Goal: Task Accomplishment & Management: Complete application form

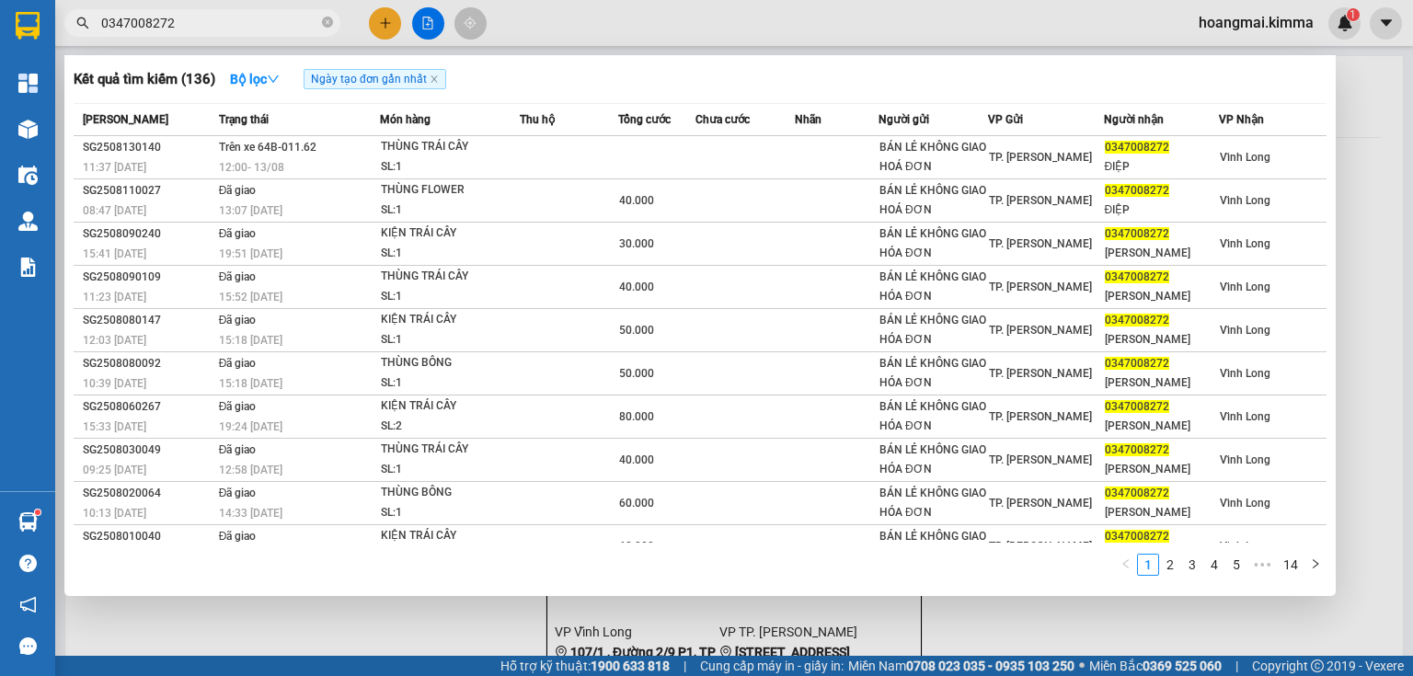
click at [327, 19] on icon "close-circle" at bounding box center [327, 22] width 11 height 11
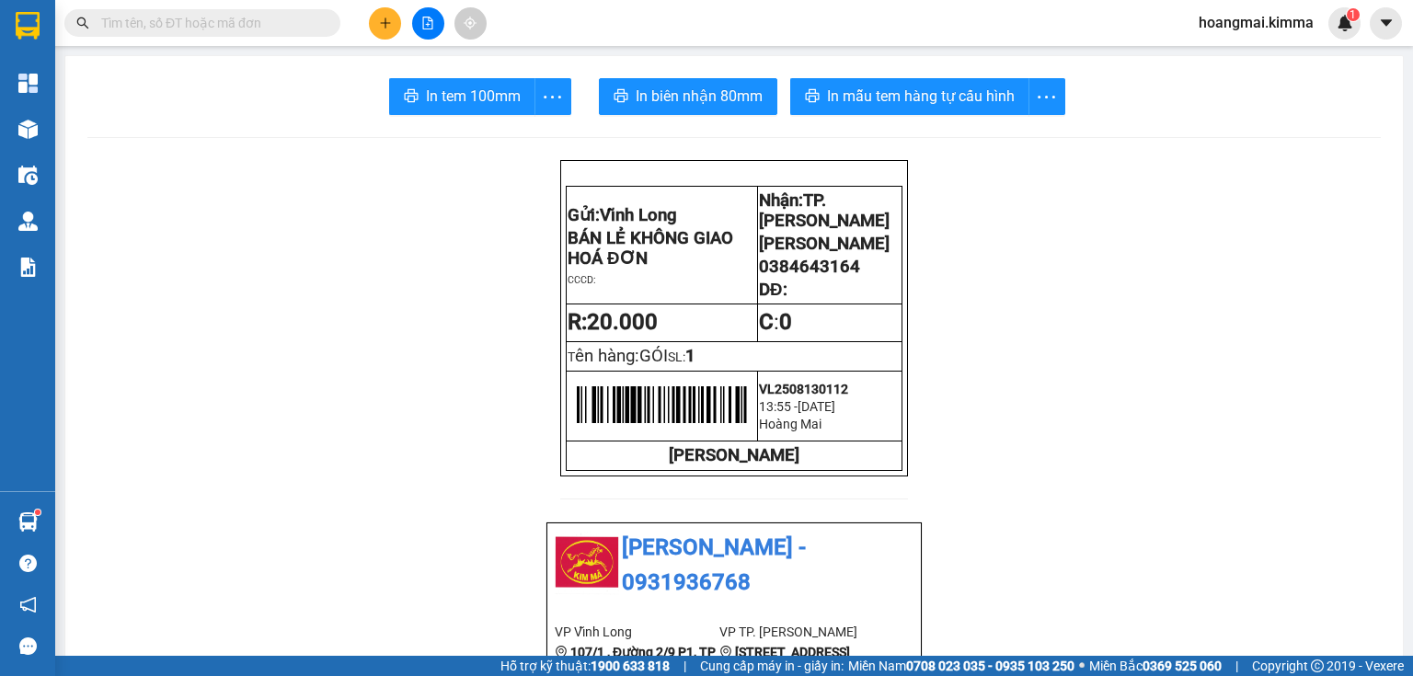
click at [383, 27] on icon "plus" at bounding box center [385, 23] width 13 height 13
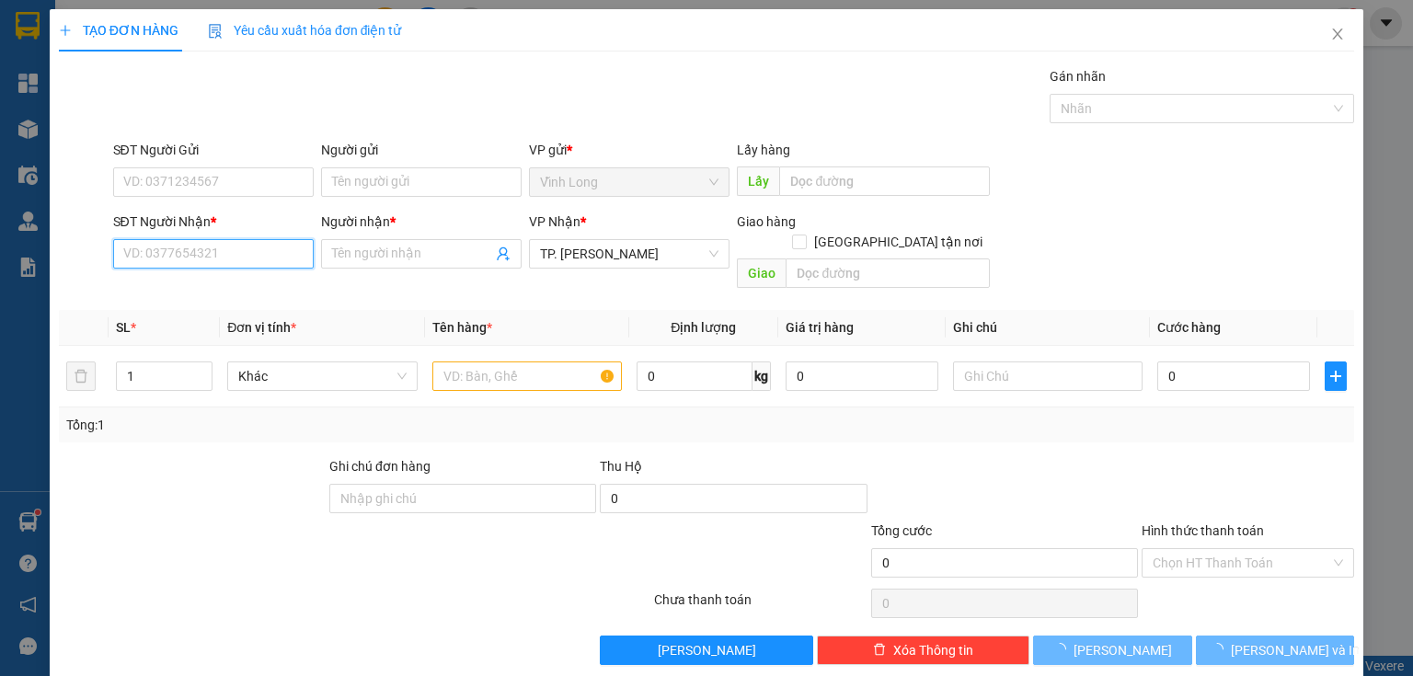
click at [215, 256] on input "SĐT Người Nhận *" at bounding box center [213, 253] width 201 height 29
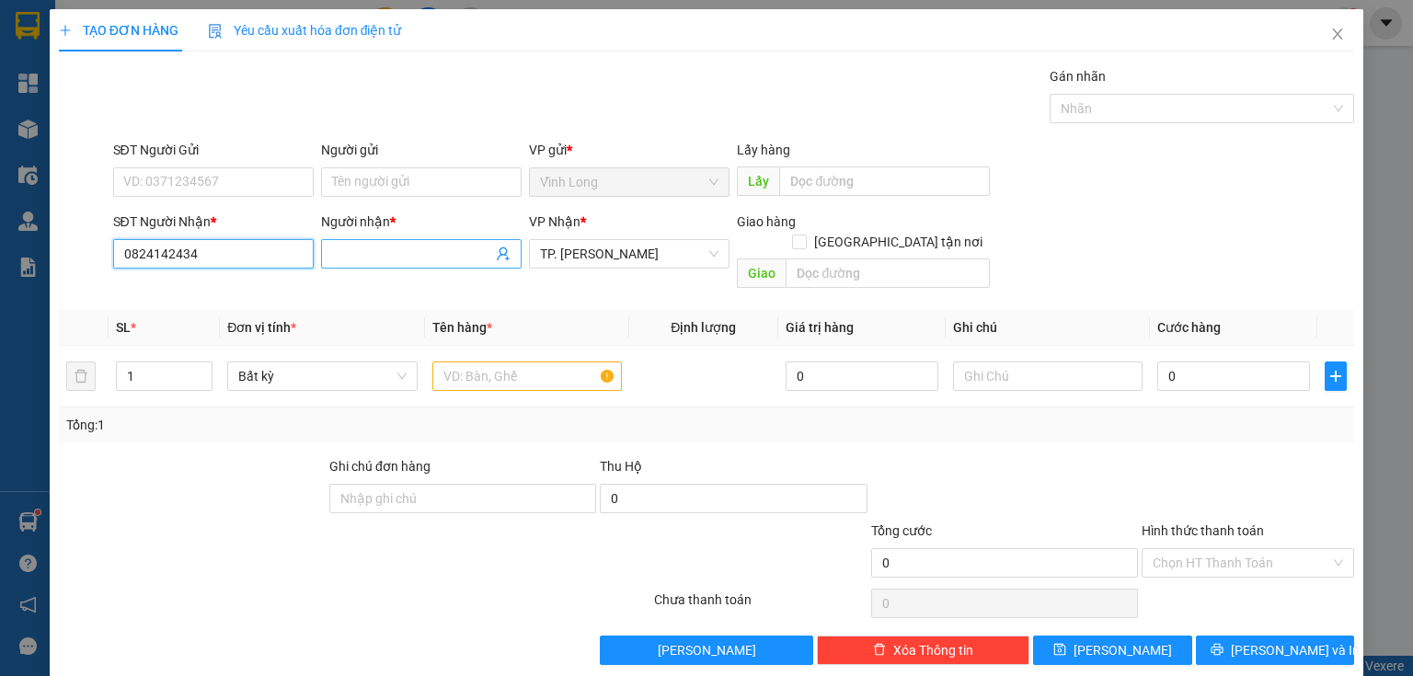
type input "0824142434"
click at [321, 256] on span at bounding box center [421, 253] width 201 height 29
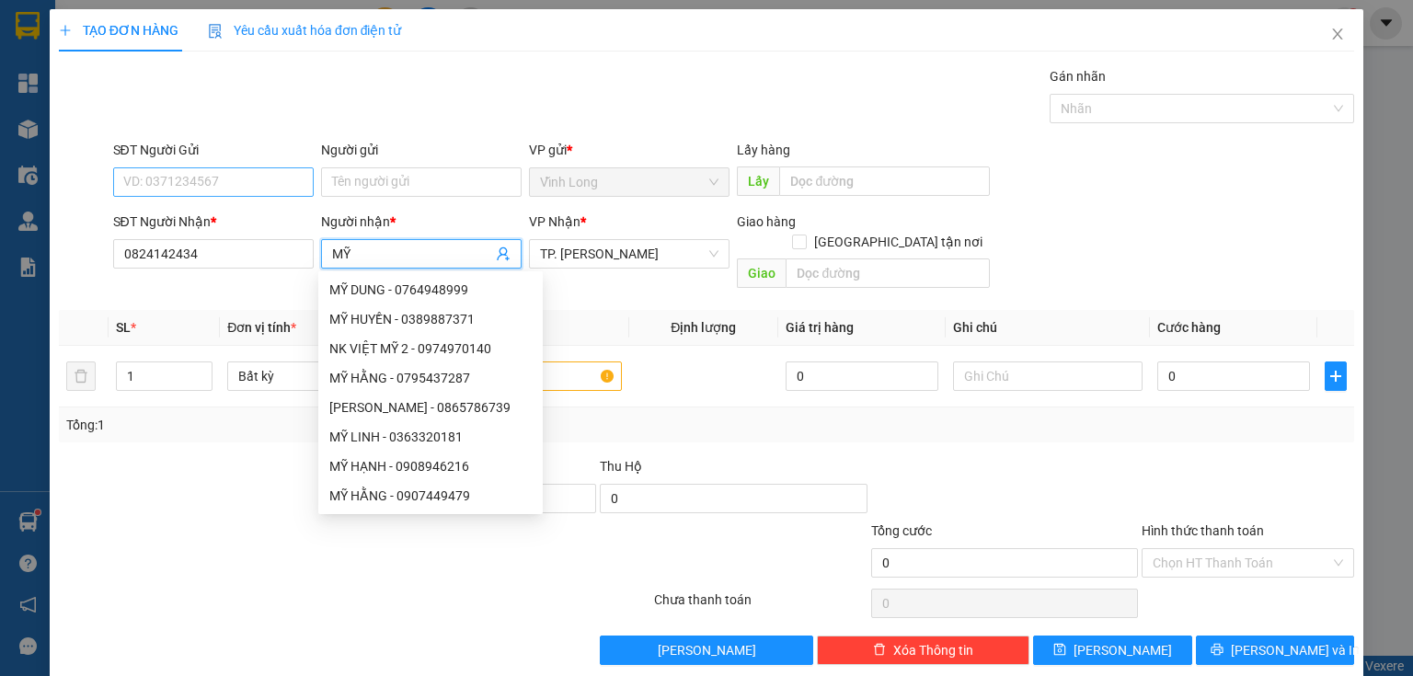
type input "MỸ"
click at [222, 178] on input "SĐT Người Gửi" at bounding box center [213, 181] width 201 height 29
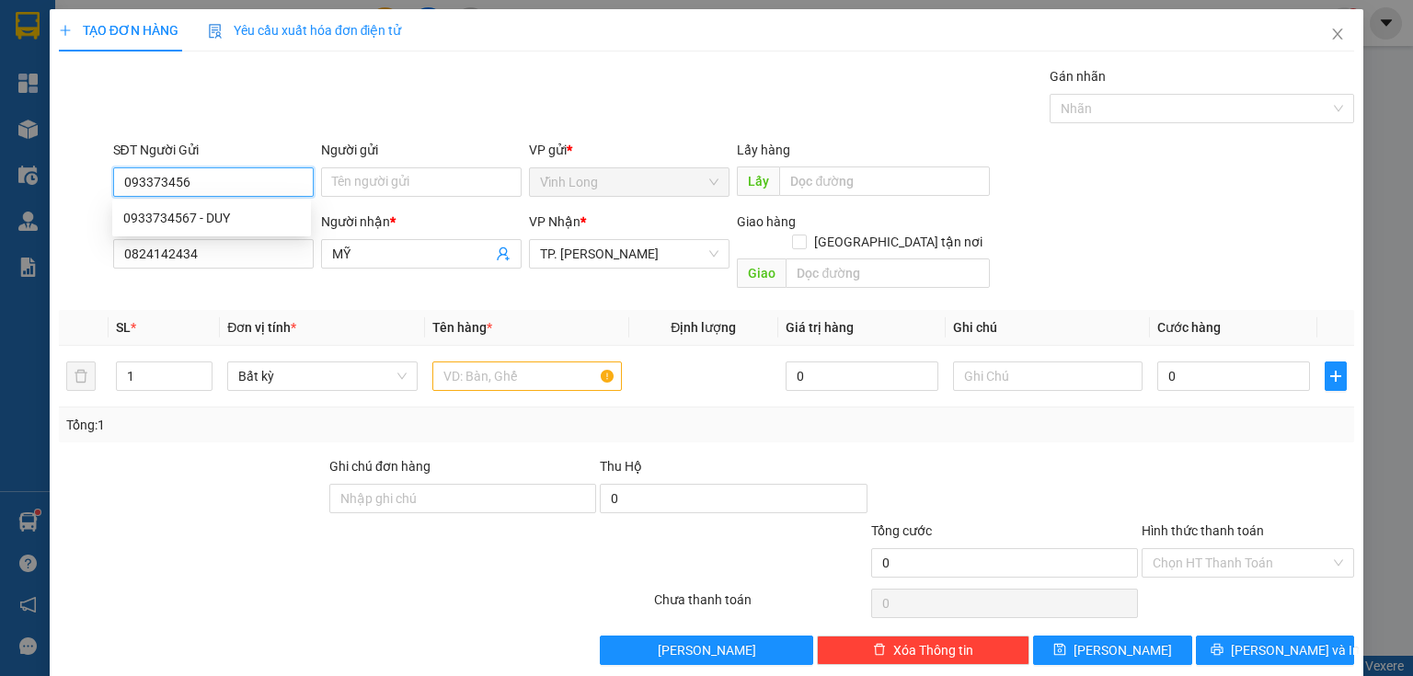
type input "0933734567"
click at [225, 221] on div "0933734567 - DUY" at bounding box center [211, 218] width 177 height 20
type input "DUY"
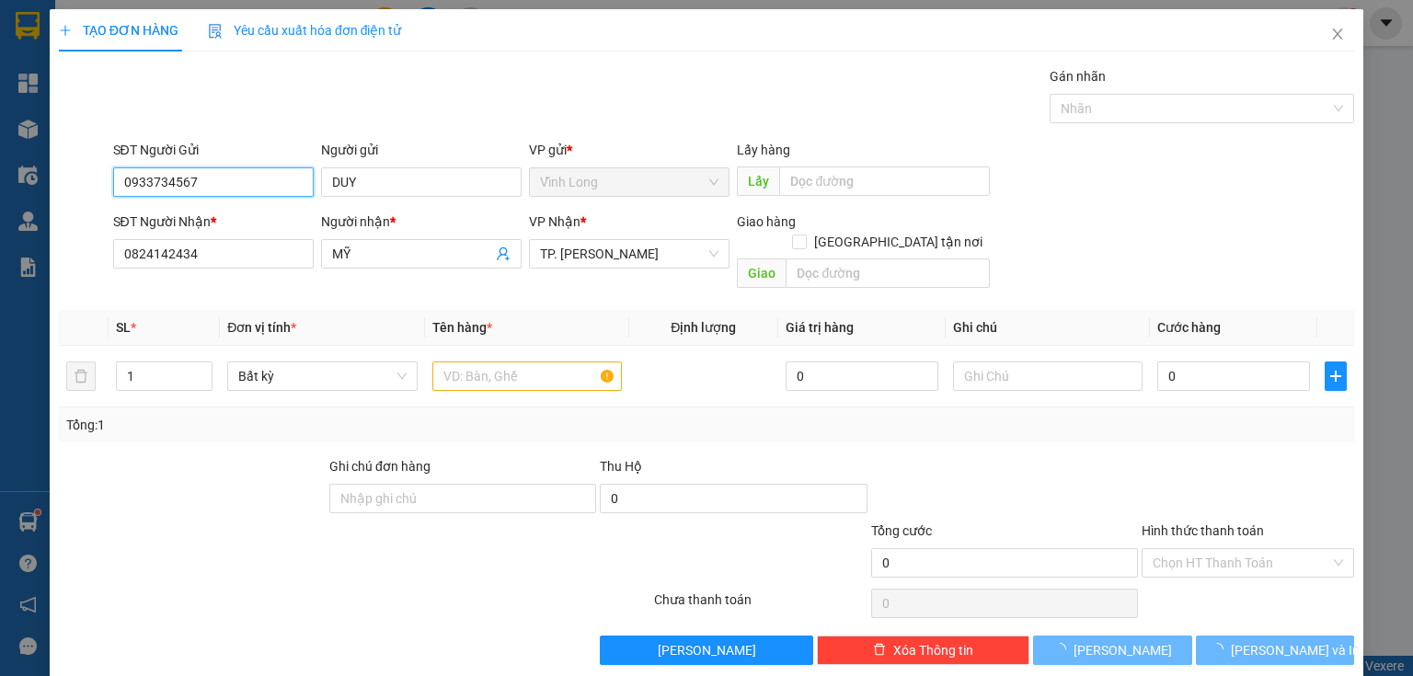
type input "0933734567"
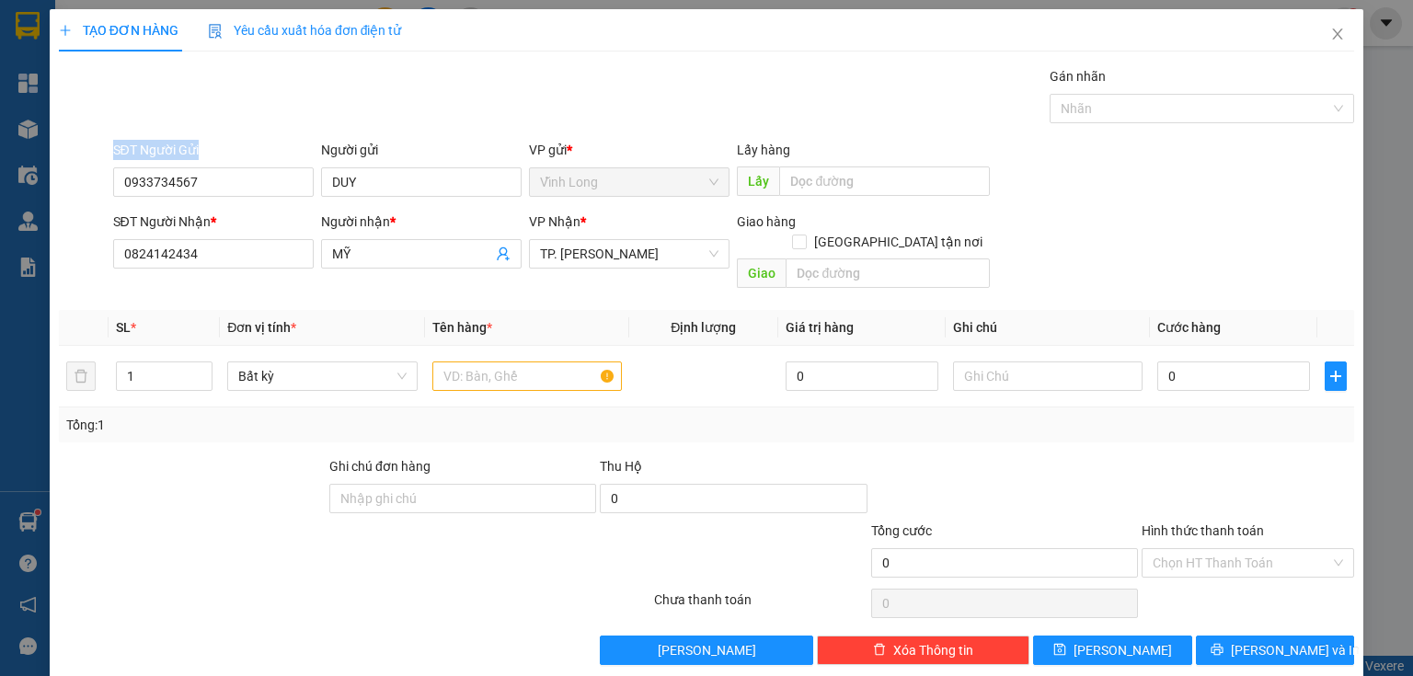
drag, startPoint x: 247, startPoint y: 166, endPoint x: 0, endPoint y: 189, distance: 247.6
click at [0, 189] on div "TẠO ĐƠN HÀNG Yêu cầu xuất hóa đơn điện tử Transit Pickup Surcharge Ids Transit …" at bounding box center [706, 338] width 1413 height 676
drag, startPoint x: 232, startPoint y: 179, endPoint x: 66, endPoint y: 202, distance: 167.2
click at [66, 202] on div "SĐT Người Gửi 0933734567 0933734567 Người gửi DUY VP gửi * Vĩnh Long Lấy hàng …" at bounding box center [706, 172] width 1299 height 64
click at [481, 364] on input "text" at bounding box center [527, 376] width 190 height 29
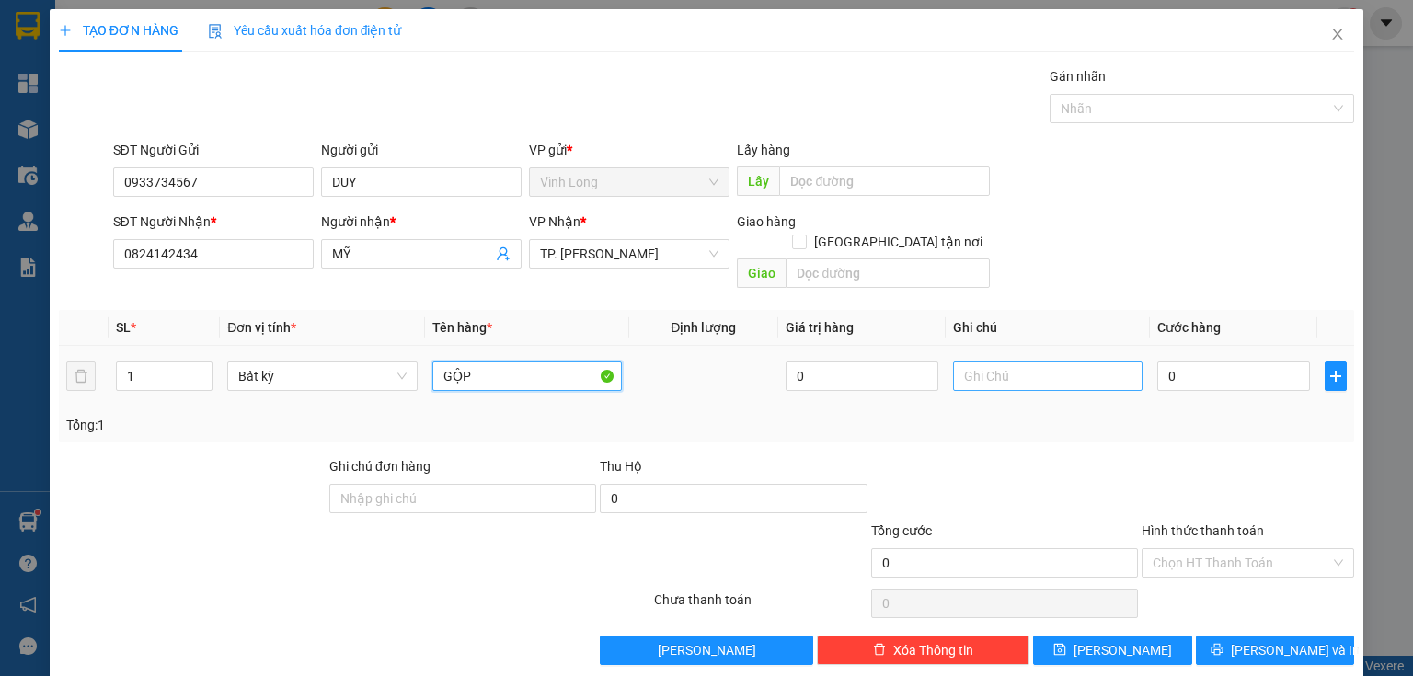
type input "GỘP"
click at [1060, 362] on input "text" at bounding box center [1048, 376] width 190 height 29
type input "THUY"
click at [1201, 362] on input "0" at bounding box center [1233, 376] width 153 height 29
type input "2"
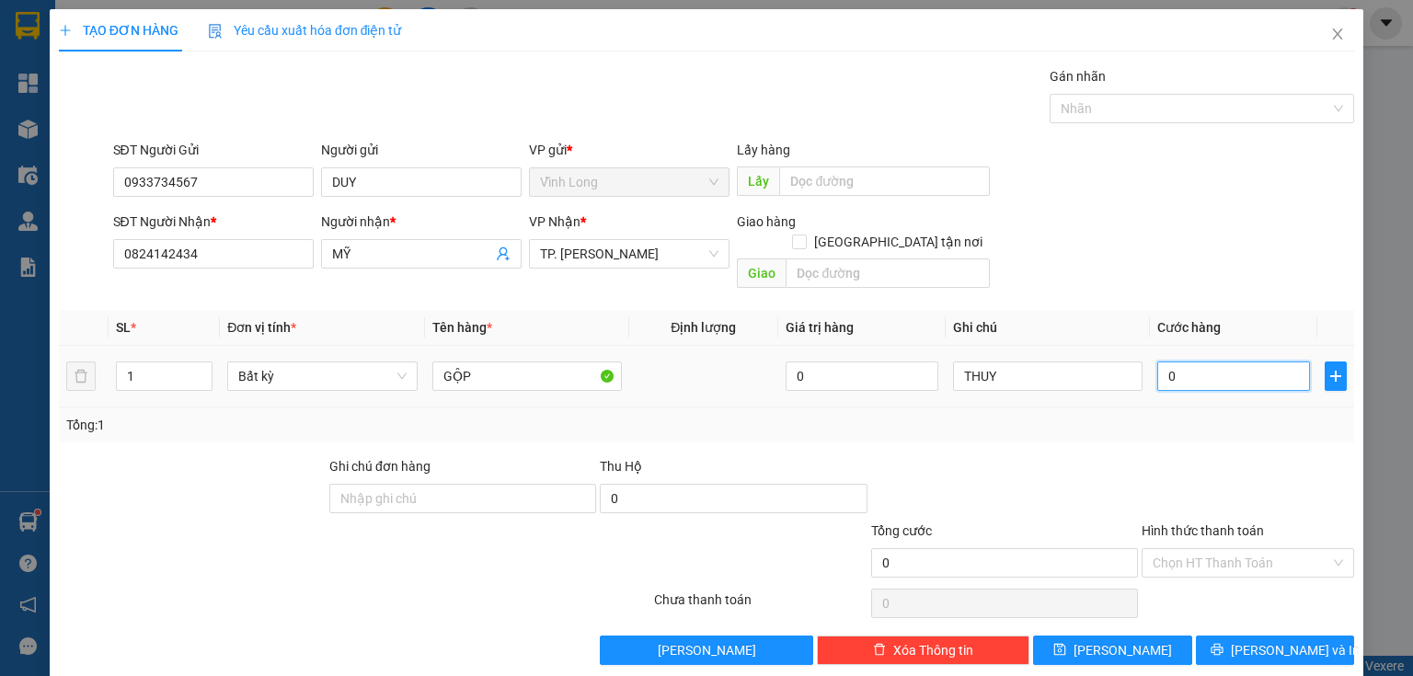
type input "2"
type input "20"
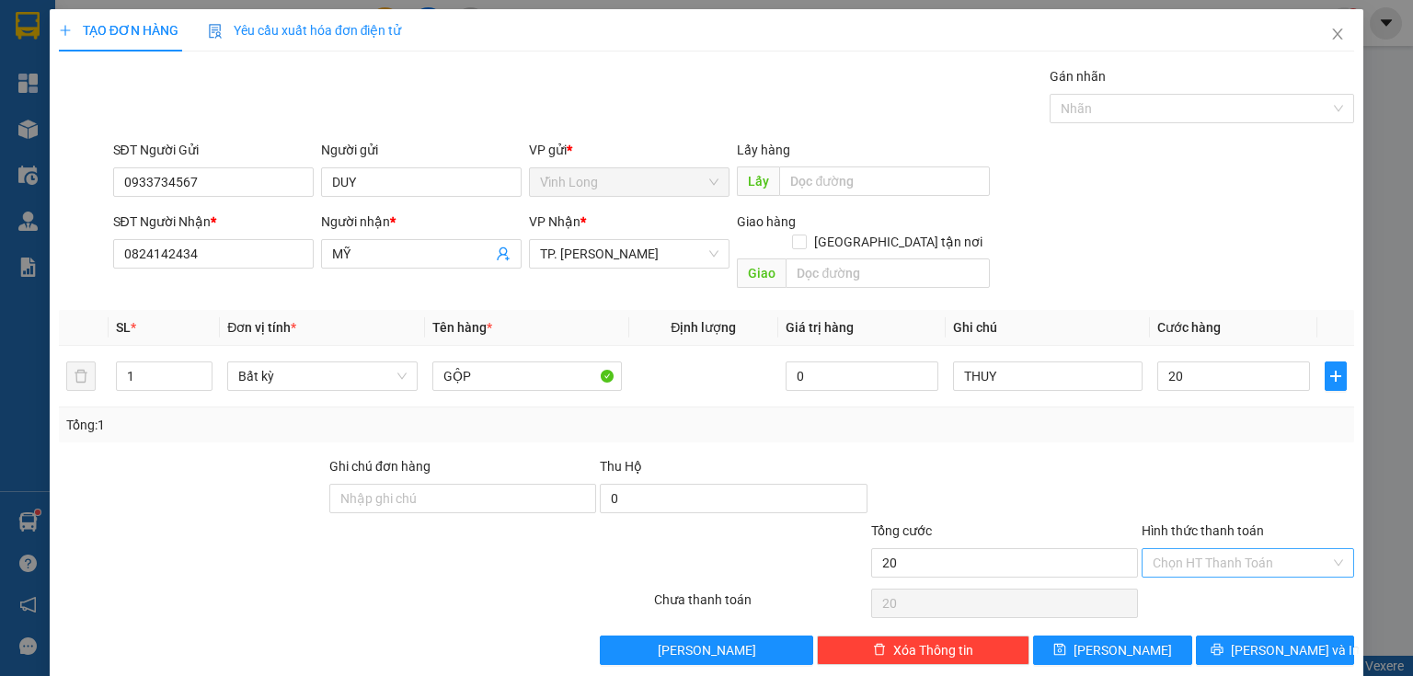
type input "20.000"
click at [1189, 549] on input "Hình thức thanh toán" at bounding box center [1242, 563] width 178 height 28
click at [1185, 561] on div "Transit Pickup Surcharge Ids Transit Deliver Surcharge Ids Transit Deliver Surc…" at bounding box center [706, 365] width 1295 height 599
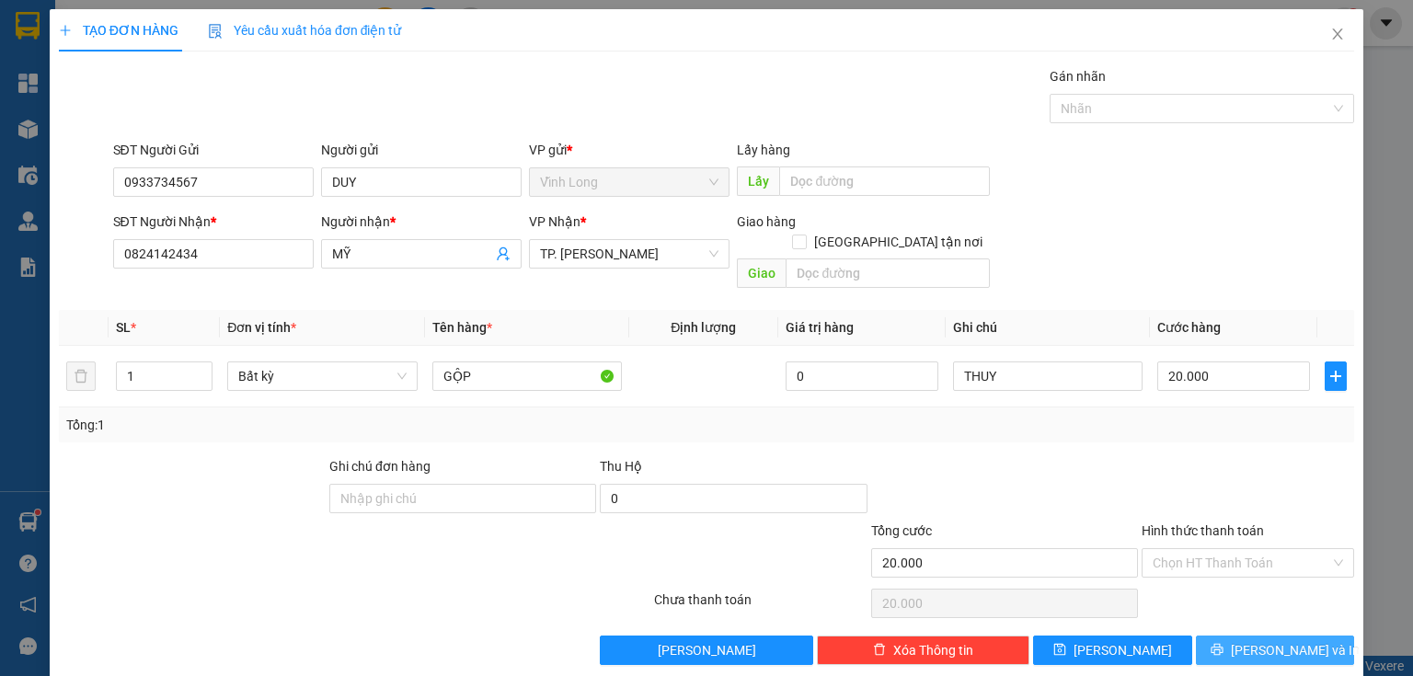
click at [1224, 643] on icon "printer" at bounding box center [1217, 649] width 13 height 13
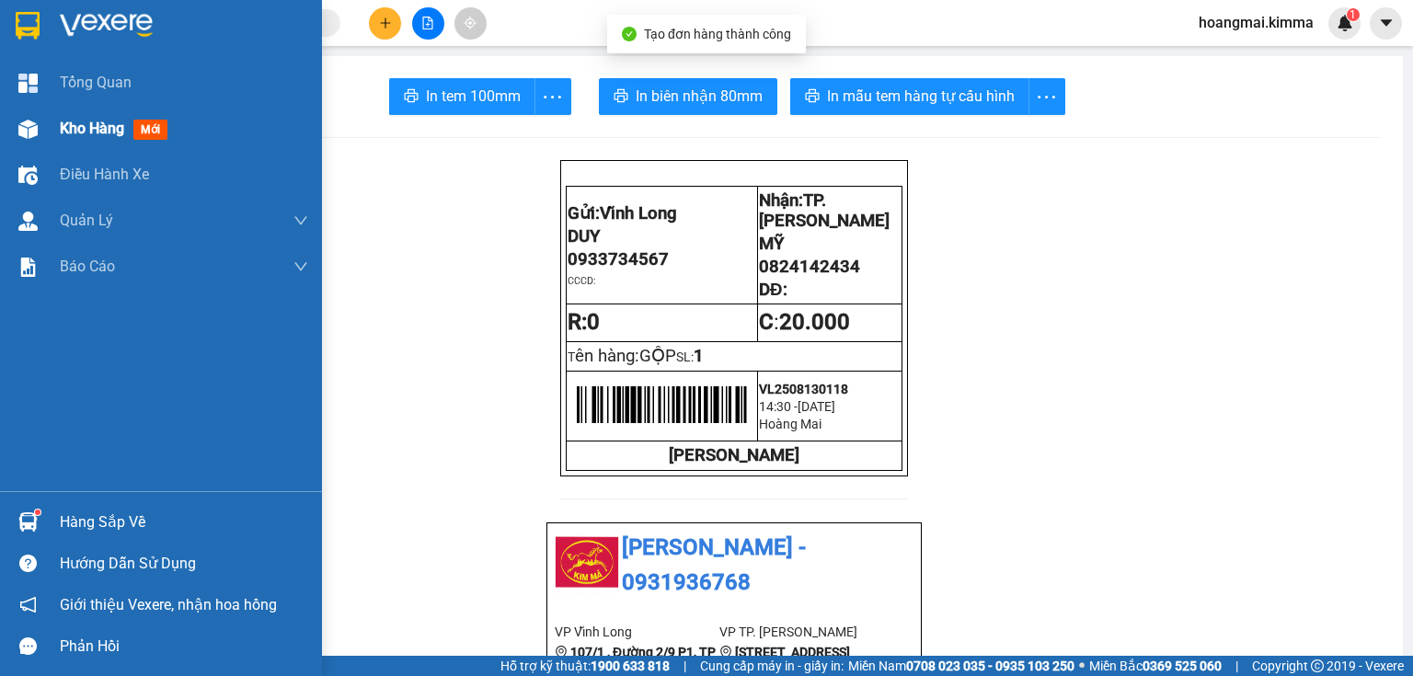
click at [32, 124] on img at bounding box center [27, 129] width 19 height 19
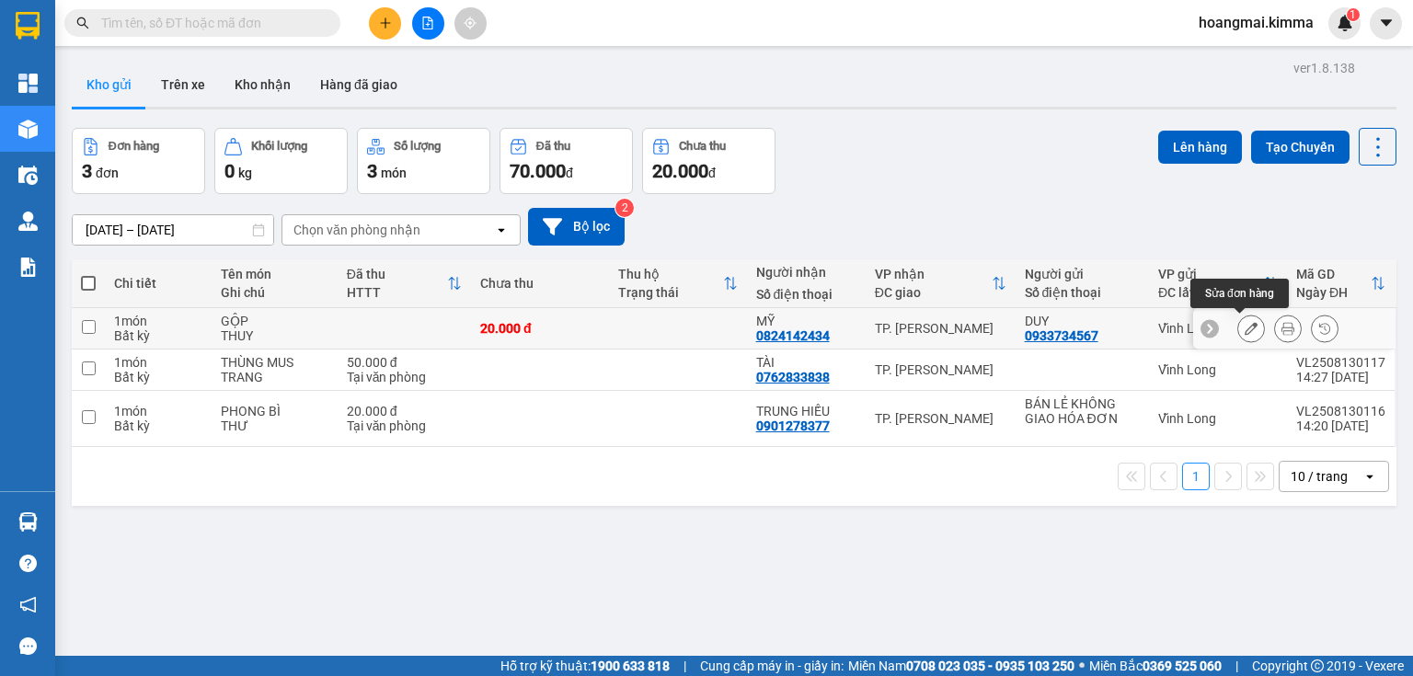
click at [1245, 328] on icon at bounding box center [1251, 328] width 13 height 13
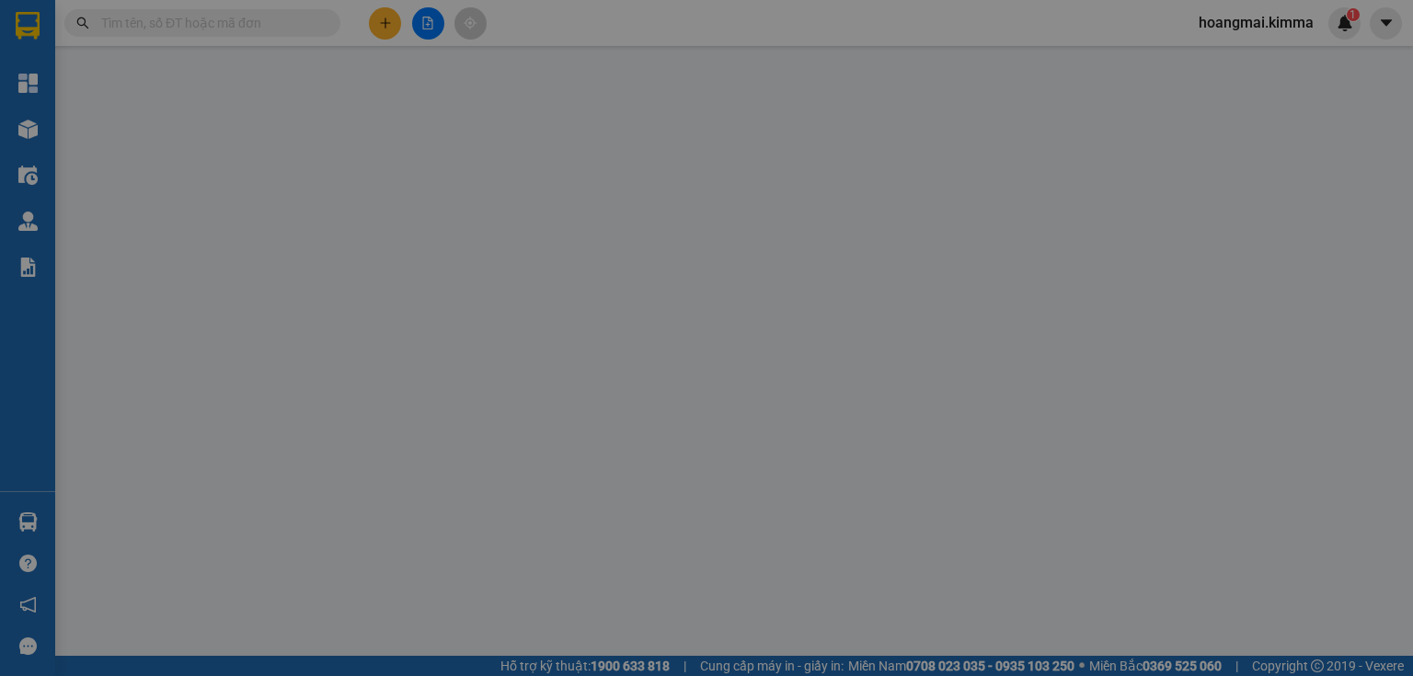
type input "0933734567"
type input "DUY"
type input "0824142434"
type input "MỸ"
type input "20.000"
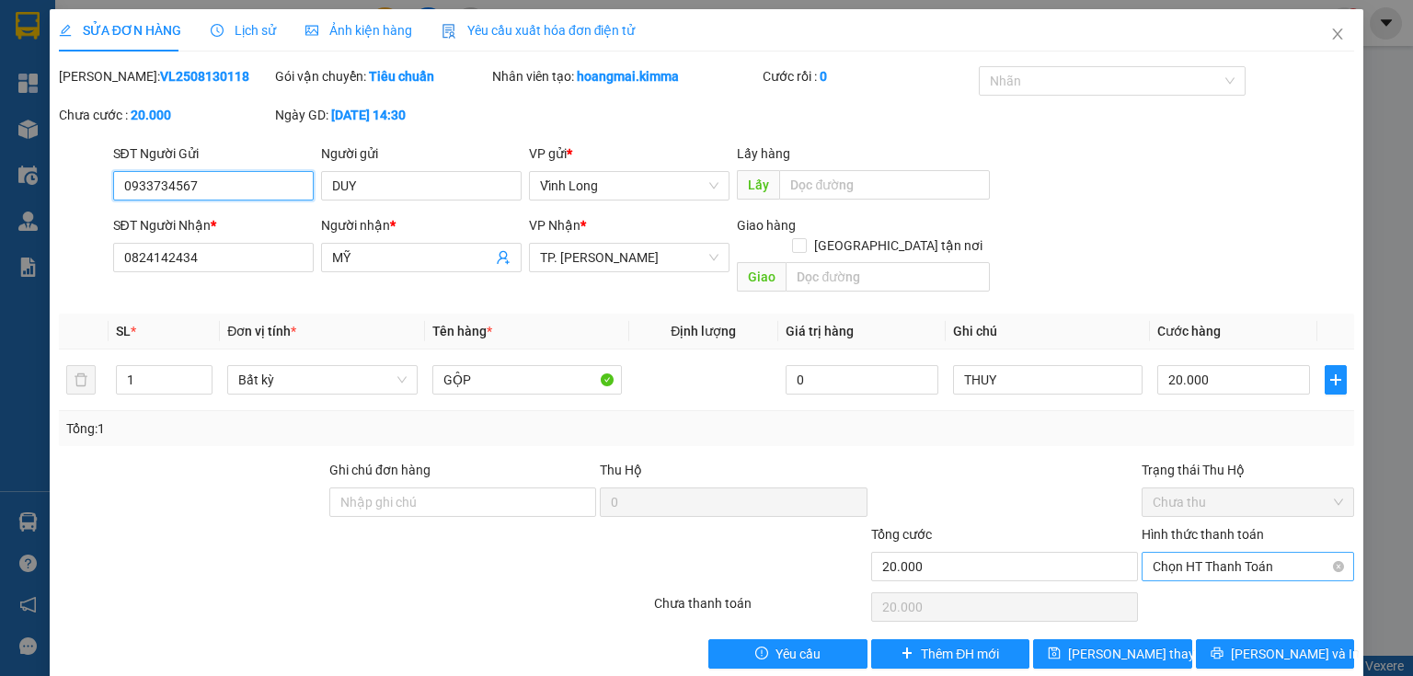
click at [1181, 553] on span "Chọn HT Thanh Toán" at bounding box center [1248, 567] width 190 height 28
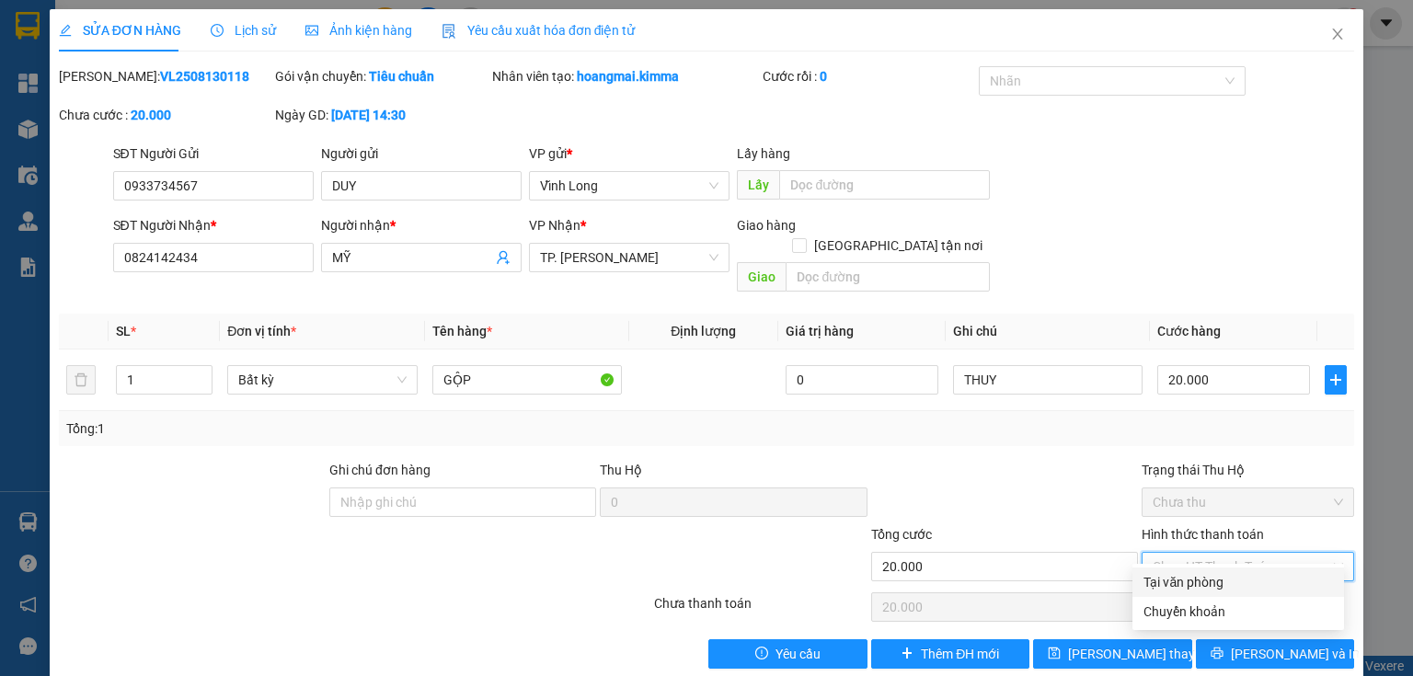
click at [1202, 575] on div "Tại văn phòng" at bounding box center [1239, 582] width 190 height 20
type input "0"
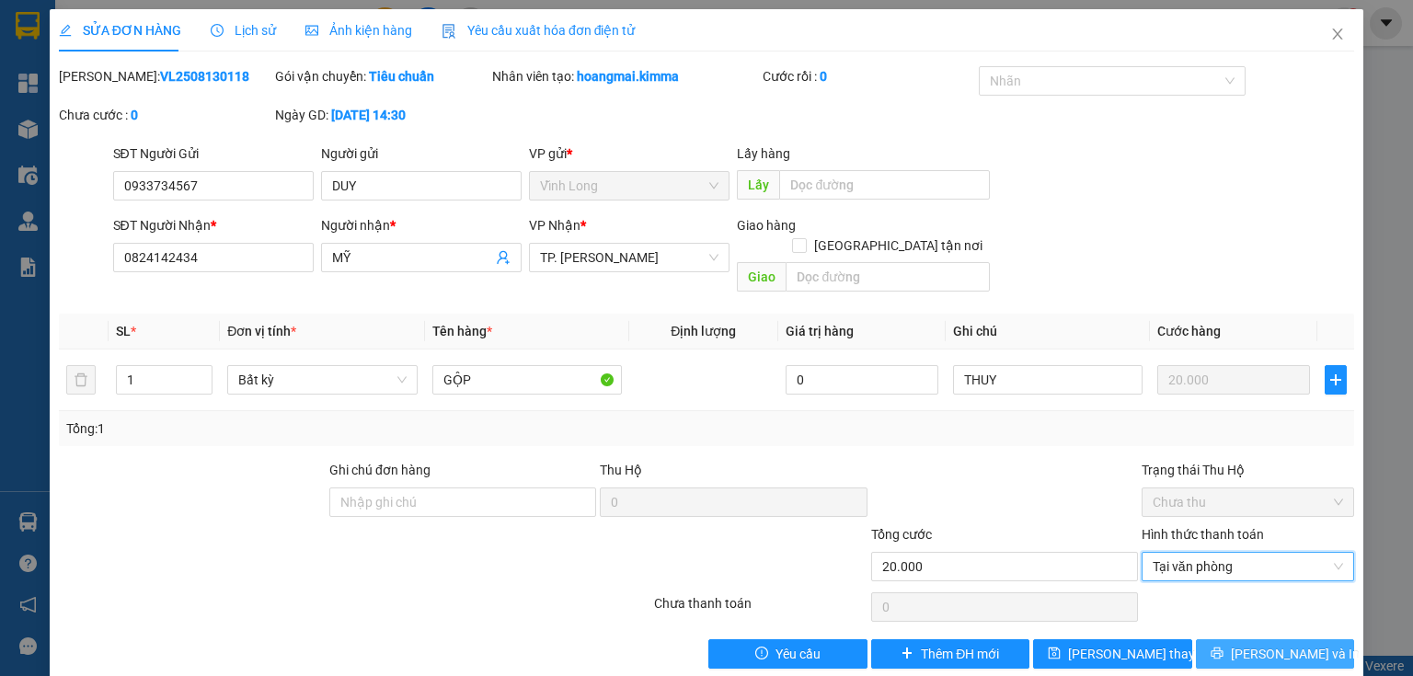
click at [1283, 644] on span "[PERSON_NAME] và In" at bounding box center [1295, 654] width 129 height 20
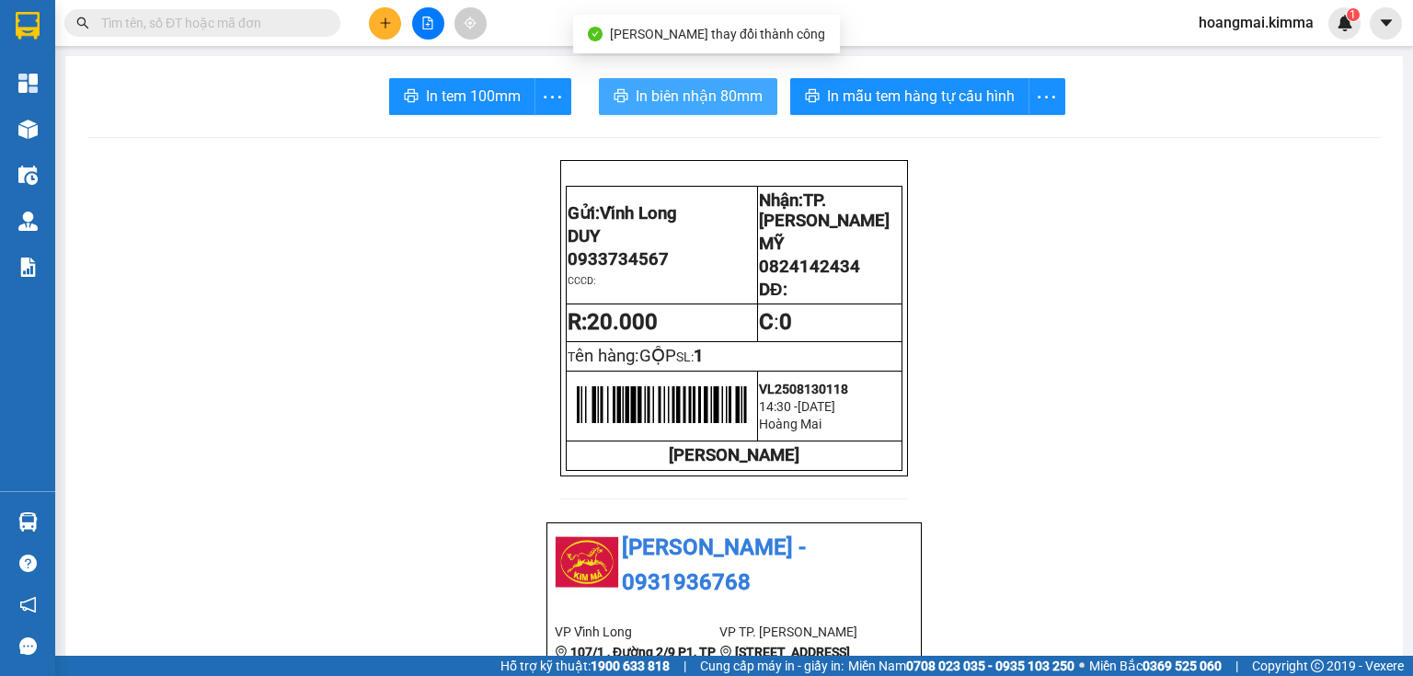
click at [692, 98] on span "In biên nhận 80mm" at bounding box center [699, 96] width 127 height 23
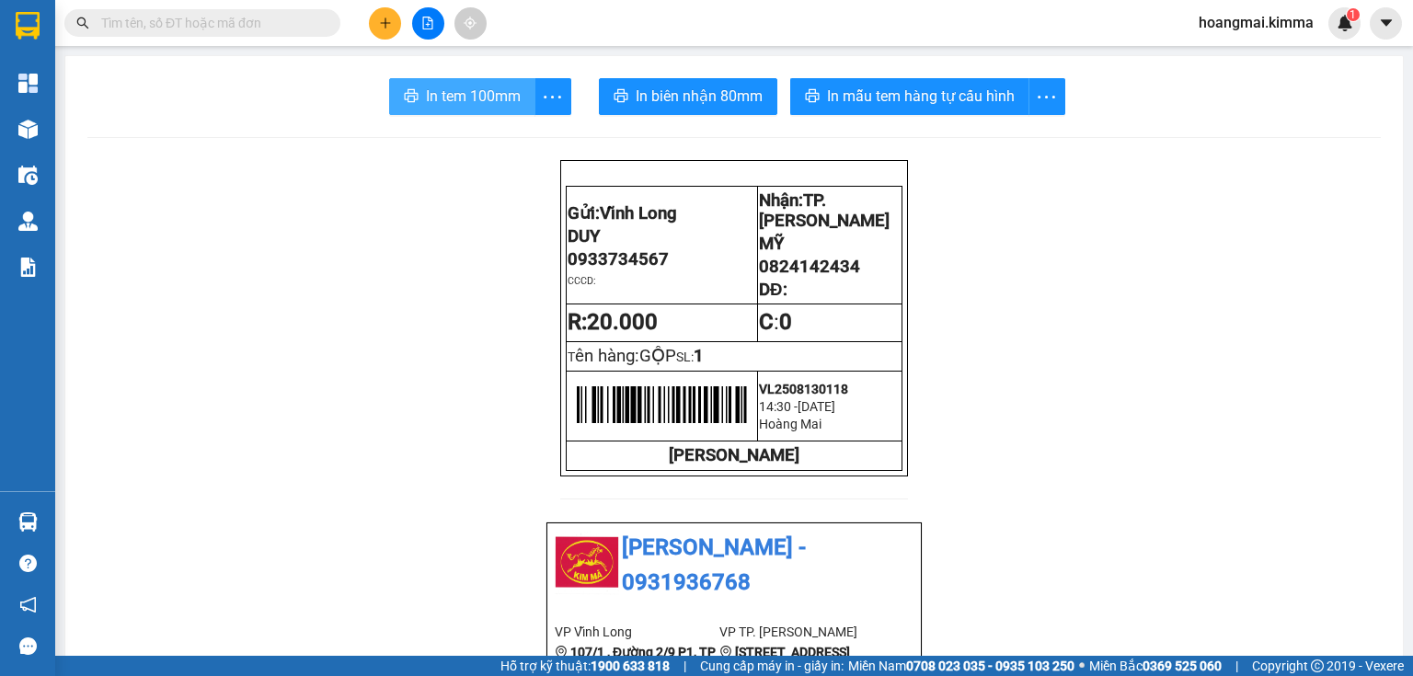
click at [443, 99] on span "In tem 100mm" at bounding box center [473, 96] width 95 height 23
click at [385, 19] on icon "plus" at bounding box center [385, 22] width 1 height 10
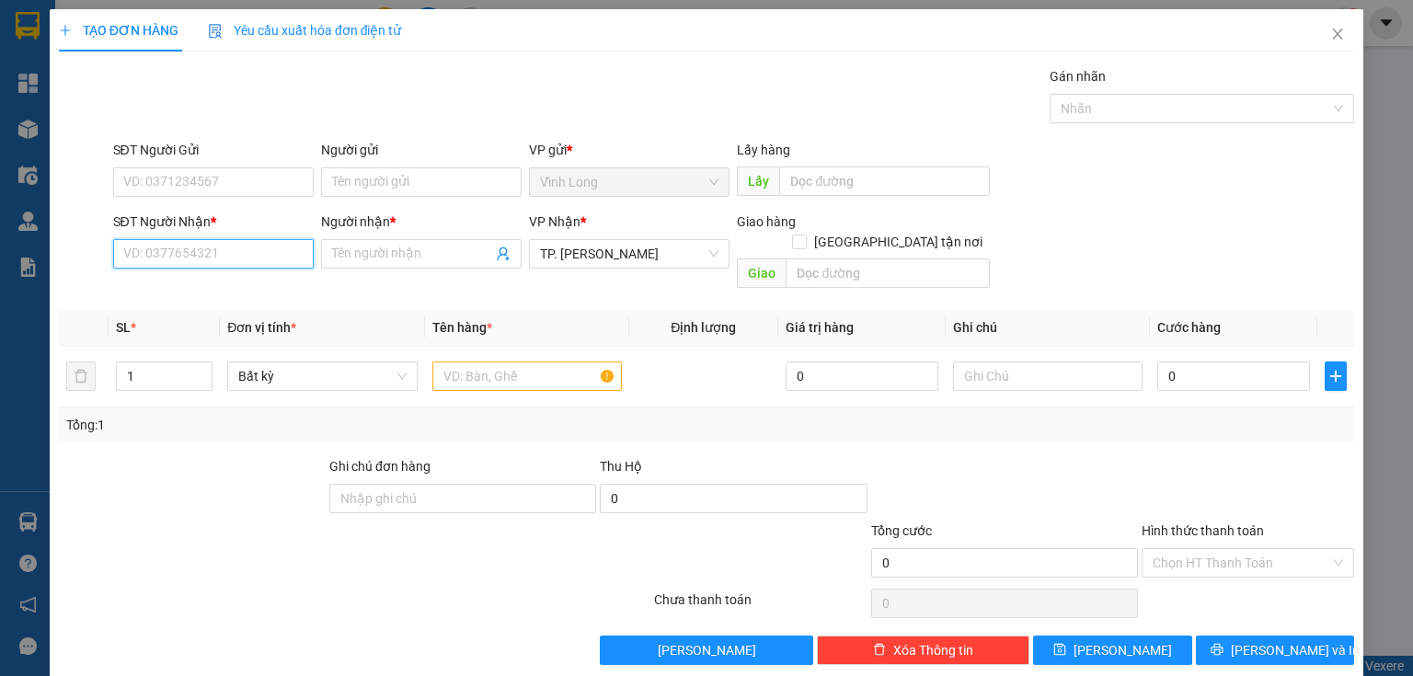
click at [205, 259] on input "SĐT Người Nhận *" at bounding box center [213, 253] width 201 height 29
type input "0988717727"
click at [236, 287] on div "0988717727 - [GEOGRAPHIC_DATA]" at bounding box center [226, 290] width 207 height 20
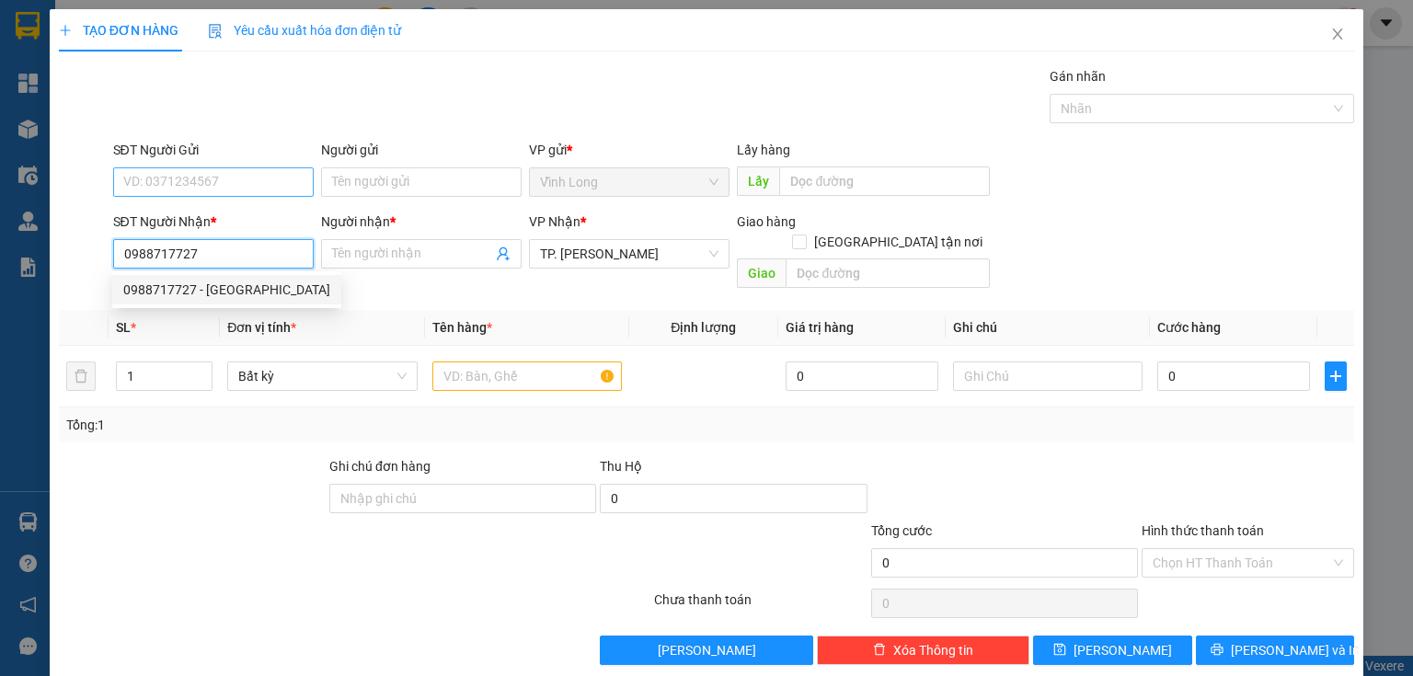
type input "[PERSON_NAME]"
type input "0988717727"
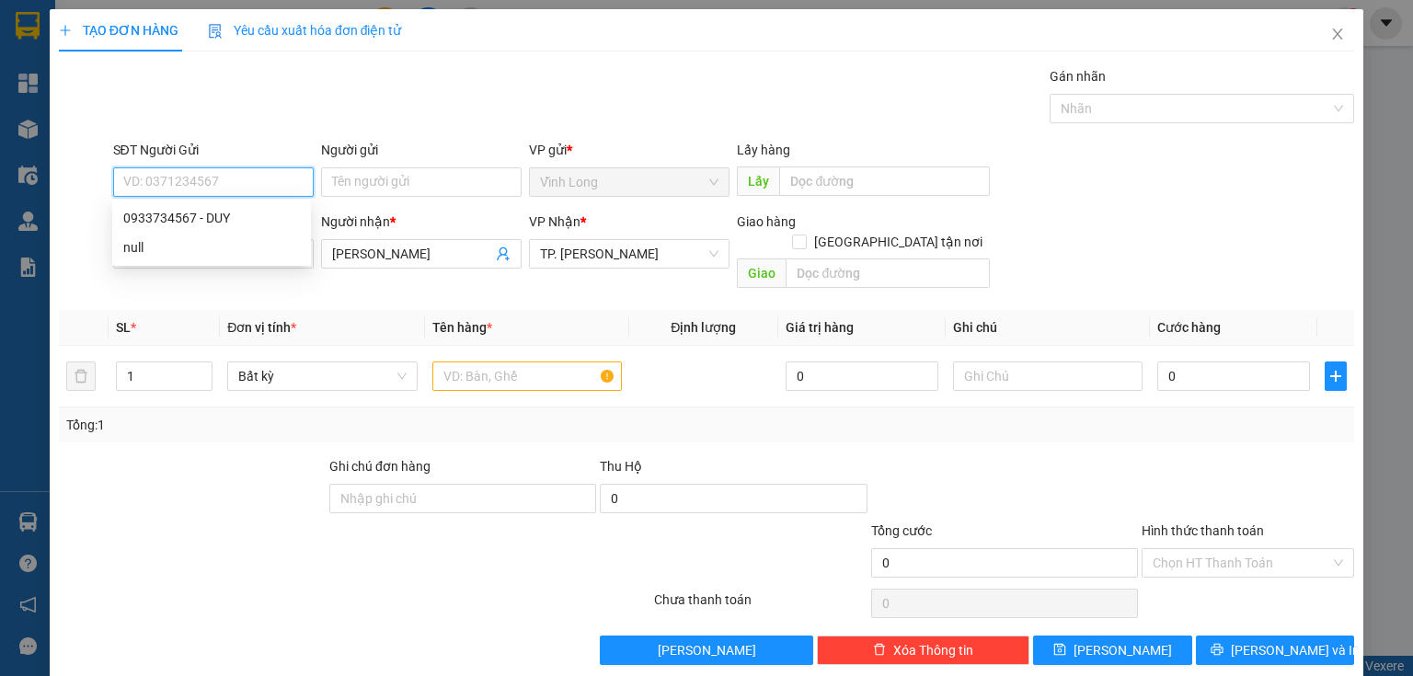
paste input "0933734567"
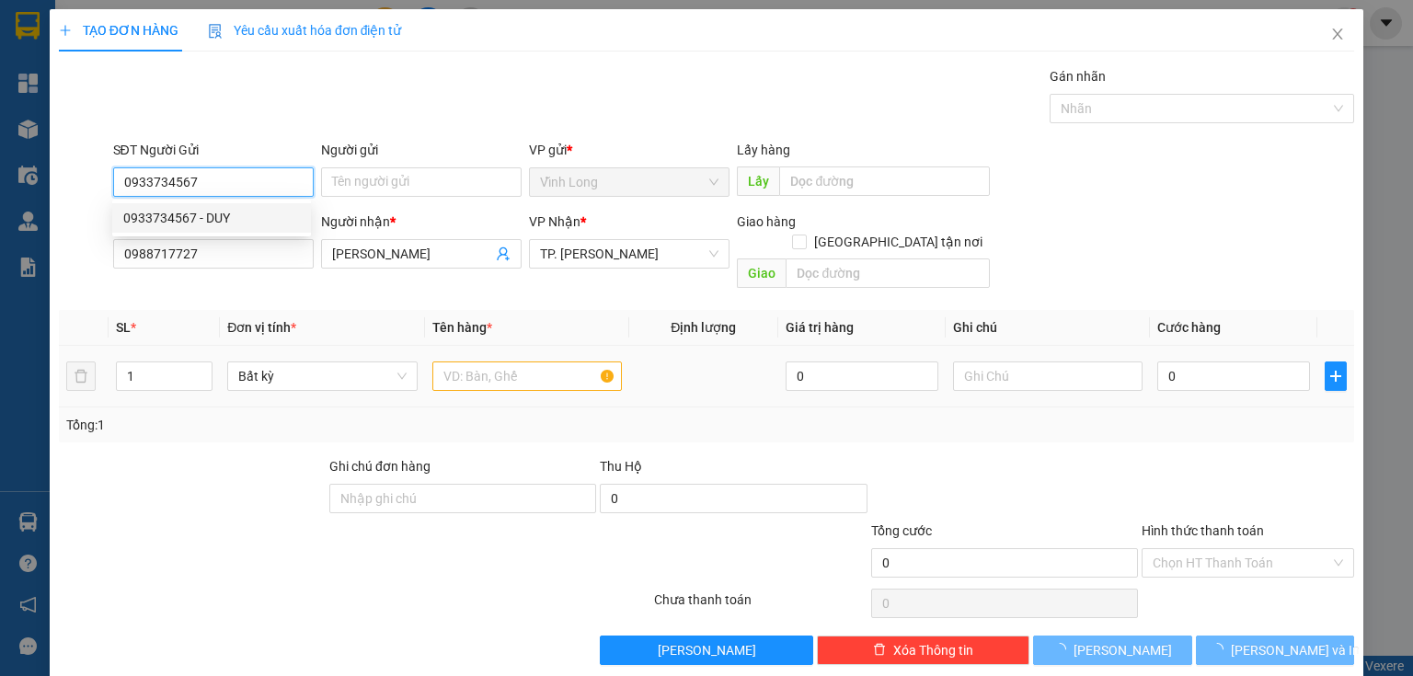
type input "0933734567"
click at [475, 363] on input "text" at bounding box center [527, 376] width 190 height 29
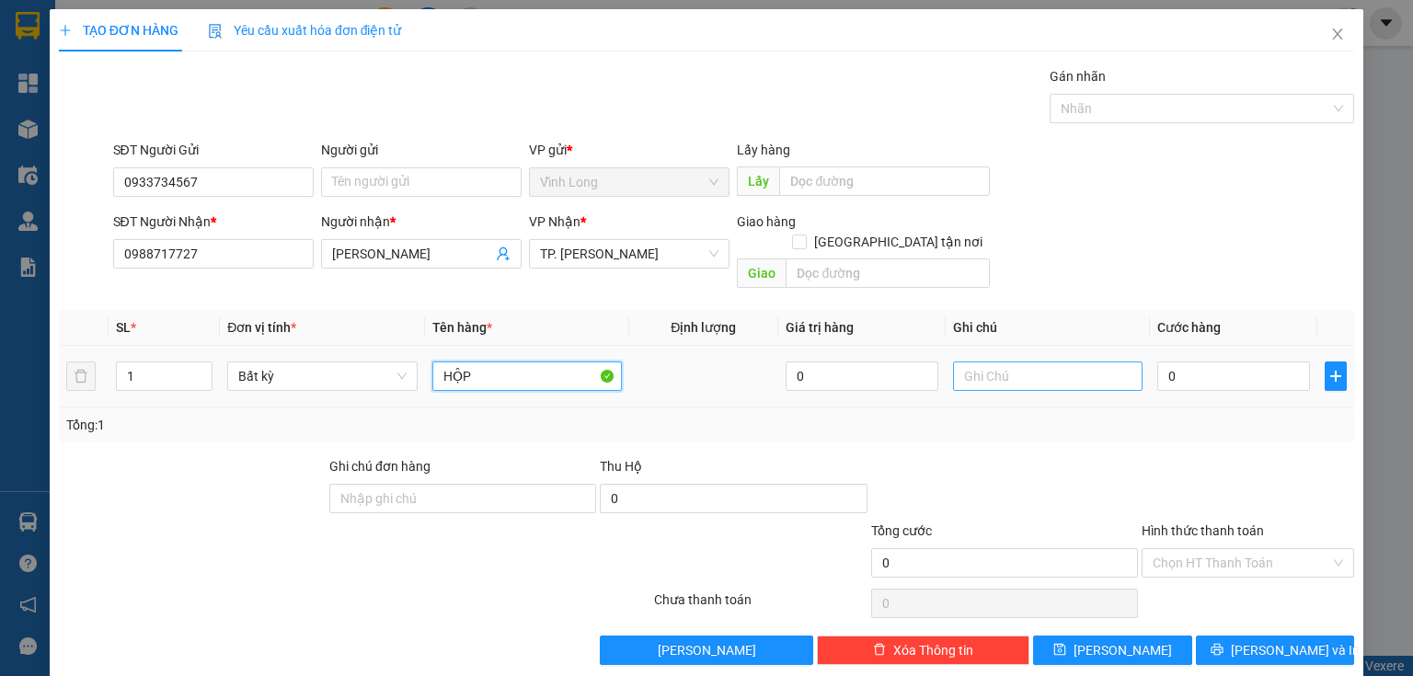
type input "HỘP"
click at [1009, 367] on input "text" at bounding box center [1048, 376] width 190 height 29
type input "THUY"
click at [1219, 362] on input "0" at bounding box center [1233, 376] width 153 height 29
type input "2"
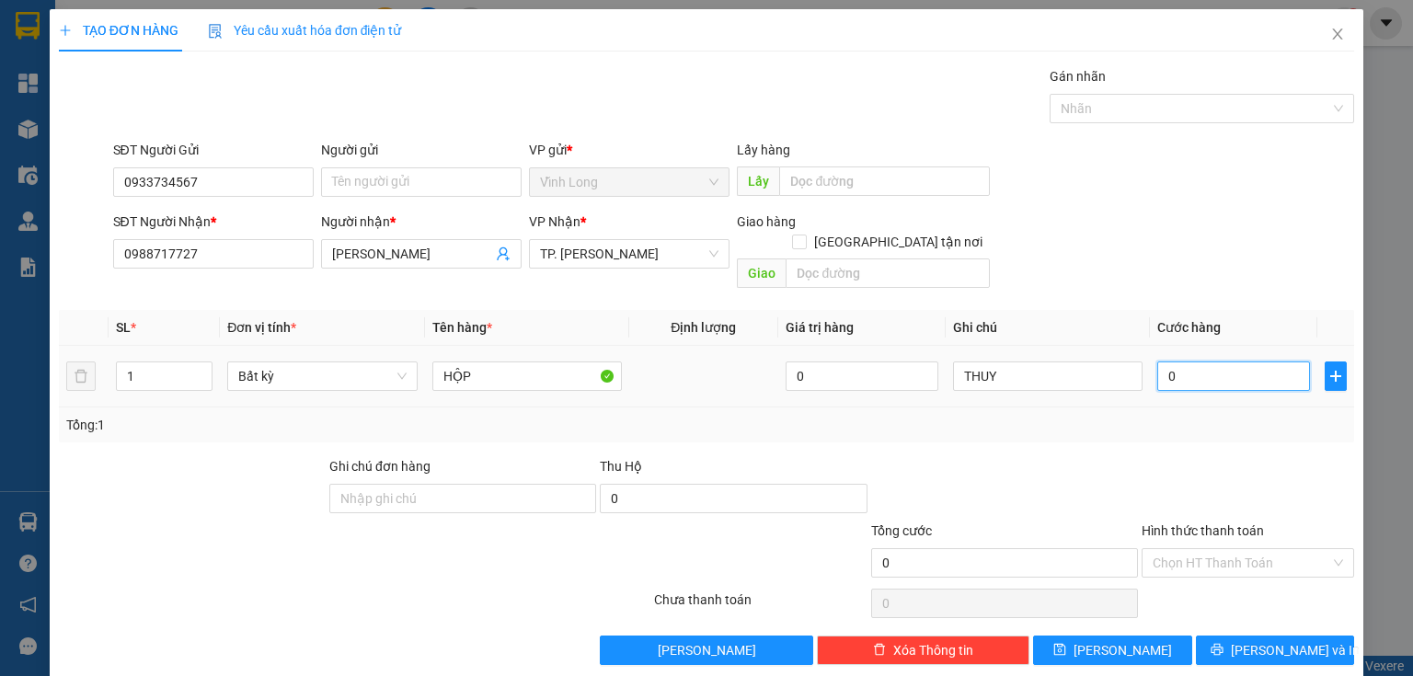
type input "2"
type input "20"
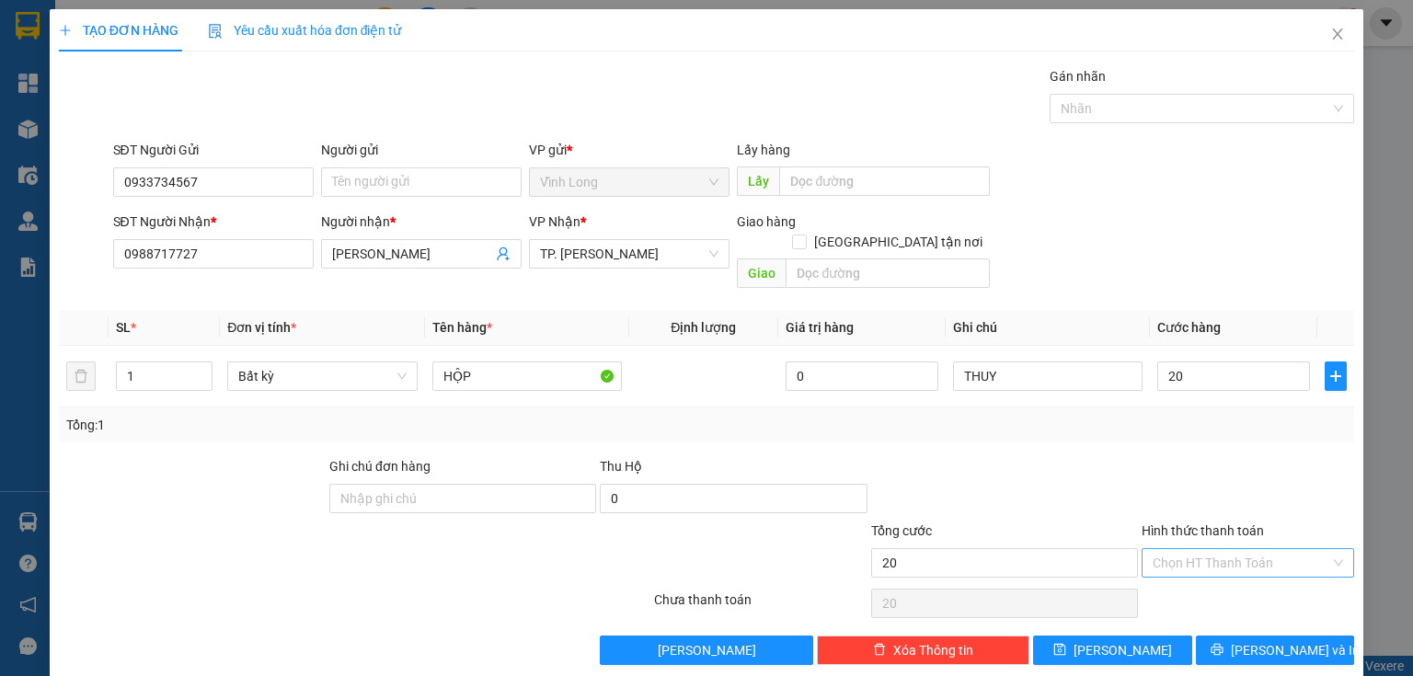
type input "20.000"
click at [1222, 549] on input "Hình thức thanh toán" at bounding box center [1242, 563] width 178 height 28
click at [1196, 583] on div "Tại văn phòng" at bounding box center [1239, 578] width 190 height 20
type input "0"
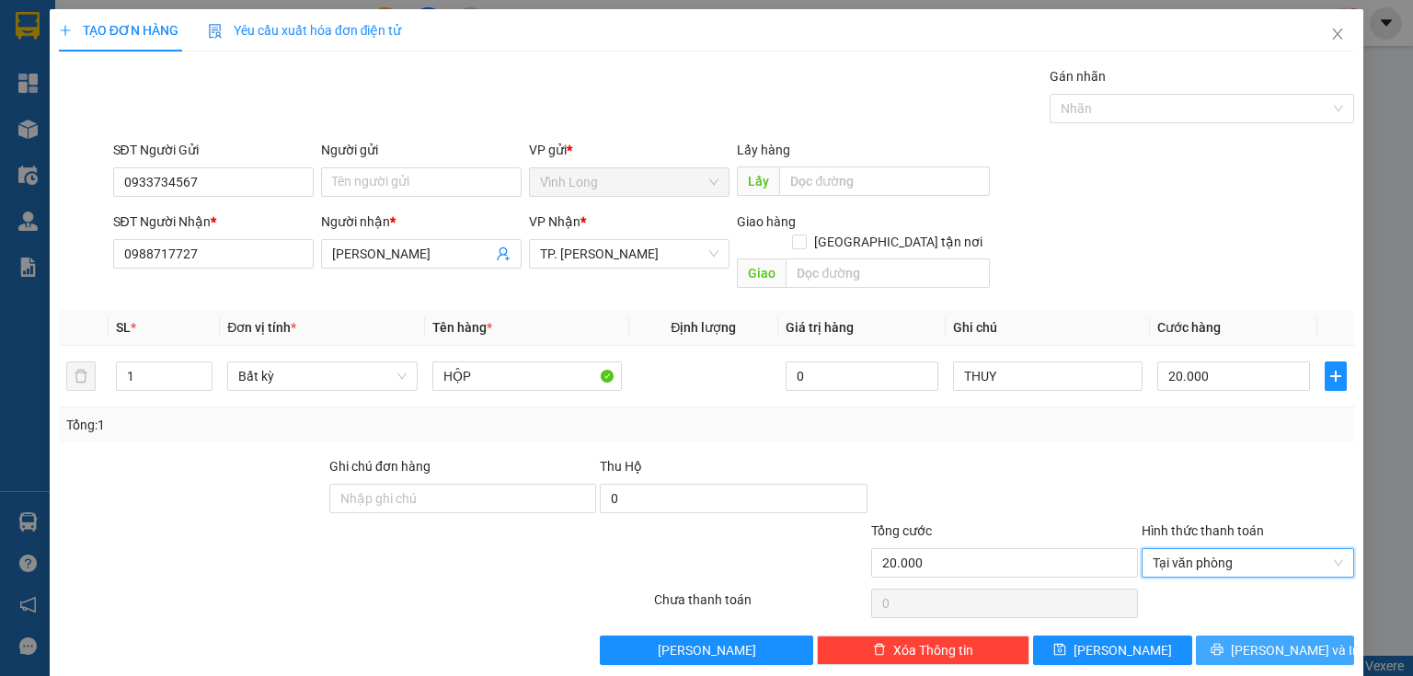
click at [1221, 636] on button "[PERSON_NAME] và In" at bounding box center [1275, 650] width 159 height 29
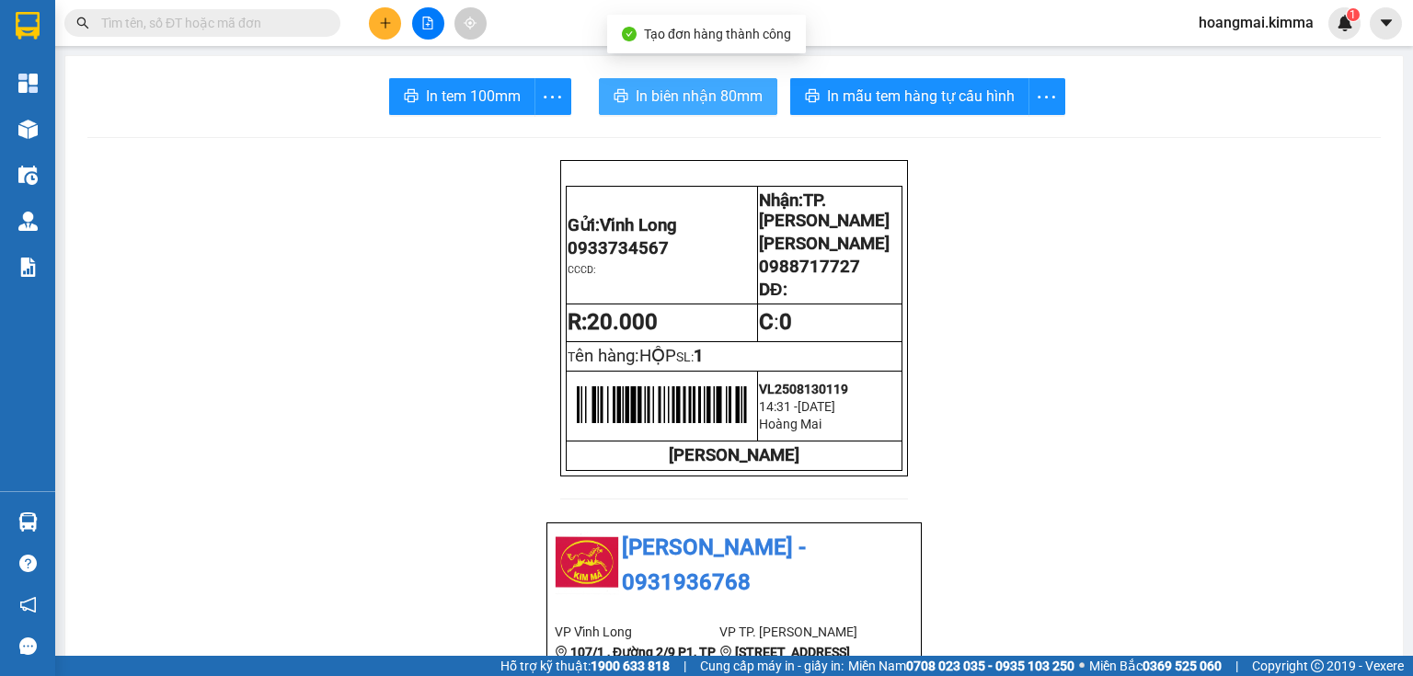
click at [718, 95] on span "In biên nhận 80mm" at bounding box center [699, 96] width 127 height 23
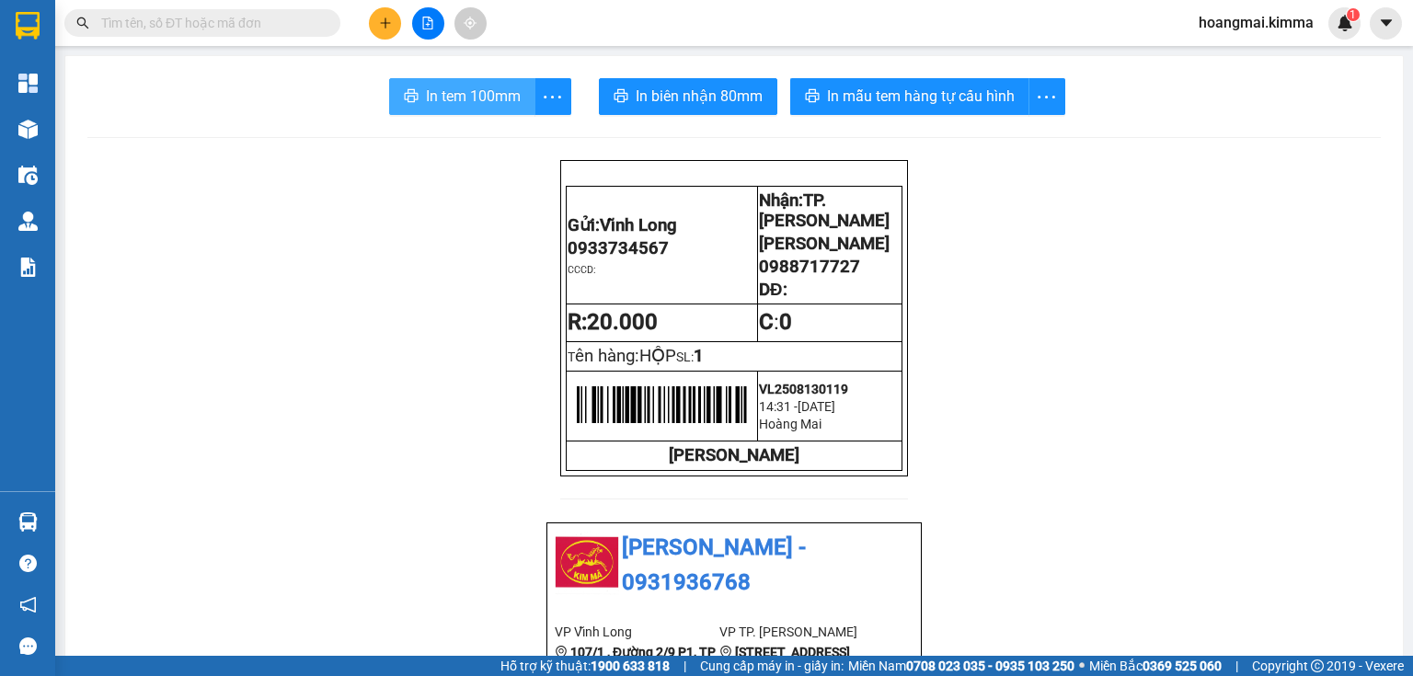
click at [436, 90] on span "In tem 100mm" at bounding box center [473, 96] width 95 height 23
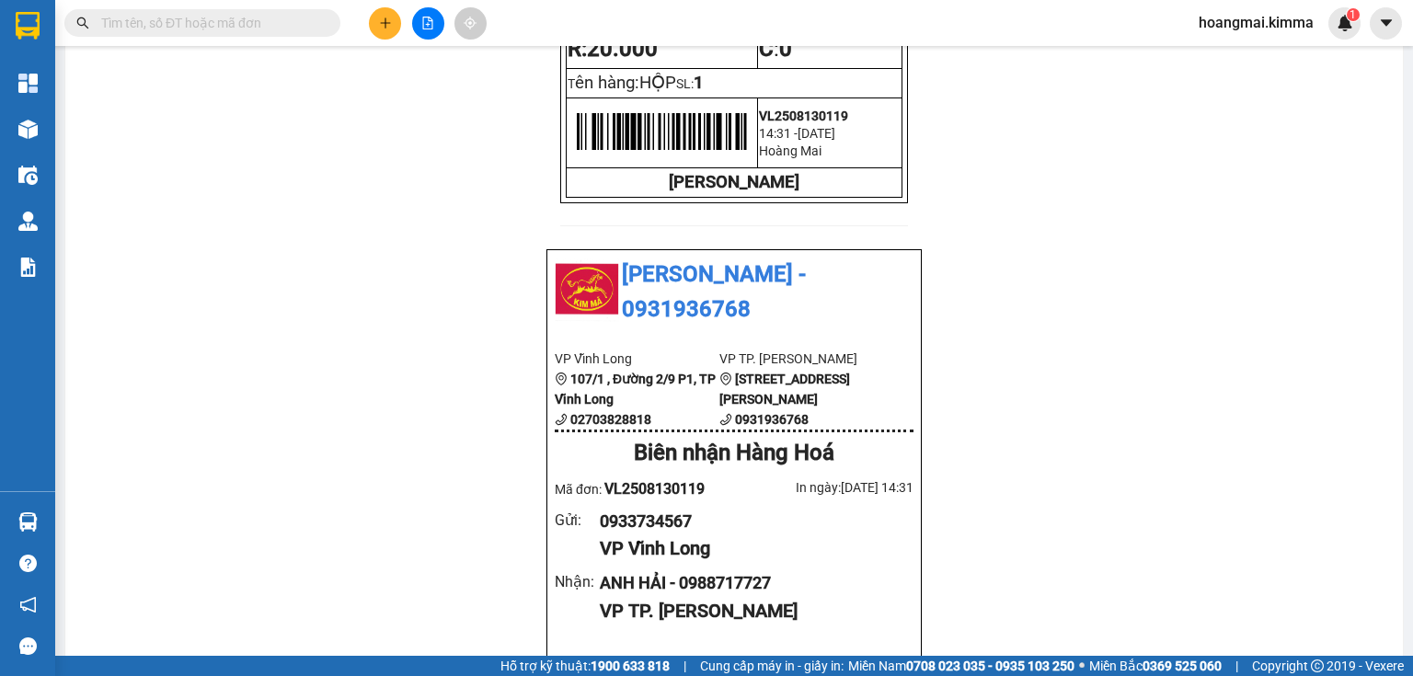
scroll to position [294, 0]
